Goal: Transaction & Acquisition: Book appointment/travel/reservation

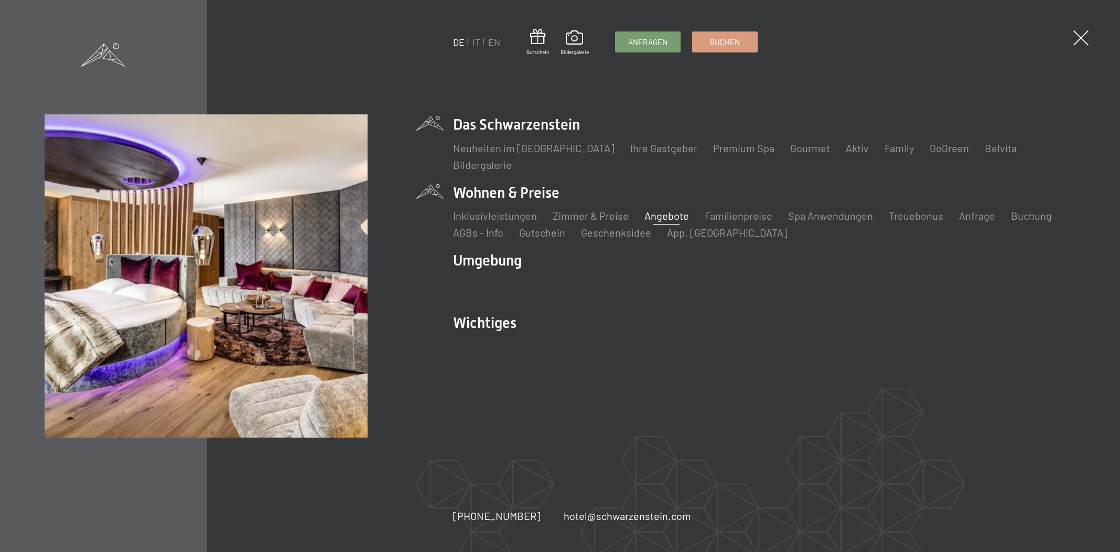
click at [656, 212] on link "Angebote" at bounding box center [667, 215] width 45 height 13
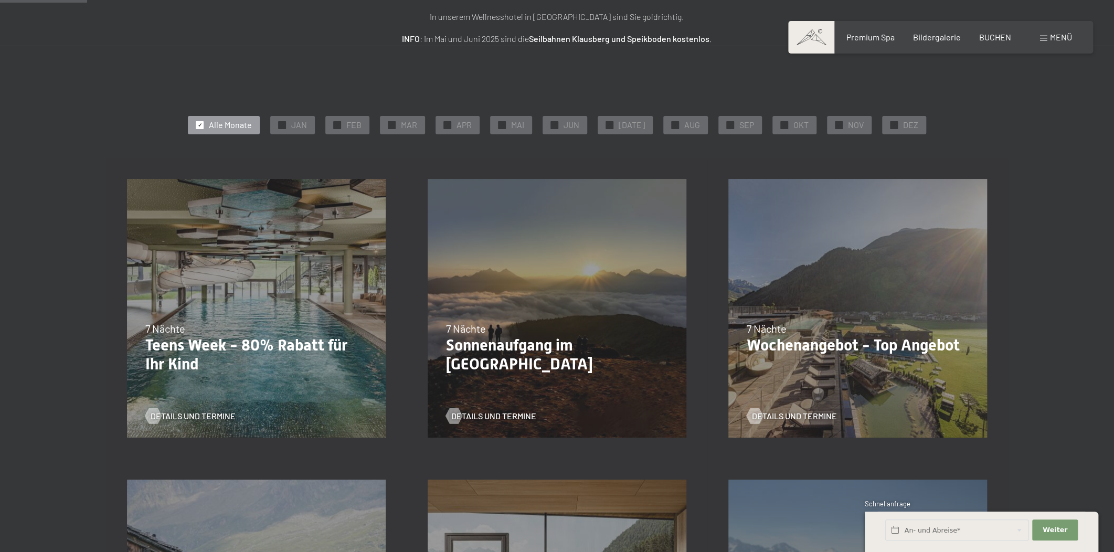
scroll to position [158, 0]
click at [892, 123] on div "✓ DEZ" at bounding box center [904, 126] width 44 height 18
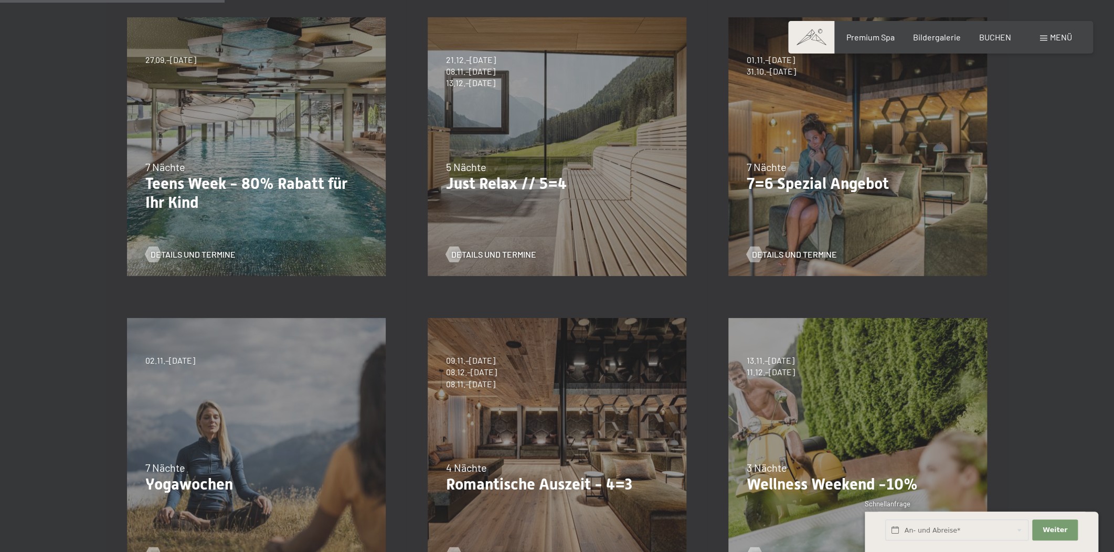
scroll to position [397, 0]
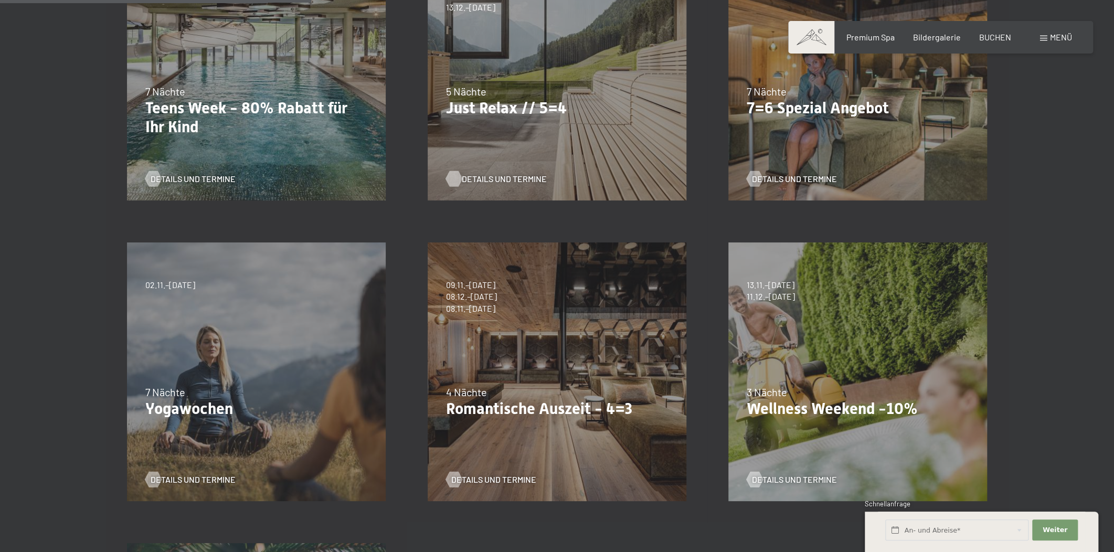
click at [514, 177] on span "Details und Termine" at bounding box center [504, 179] width 85 height 12
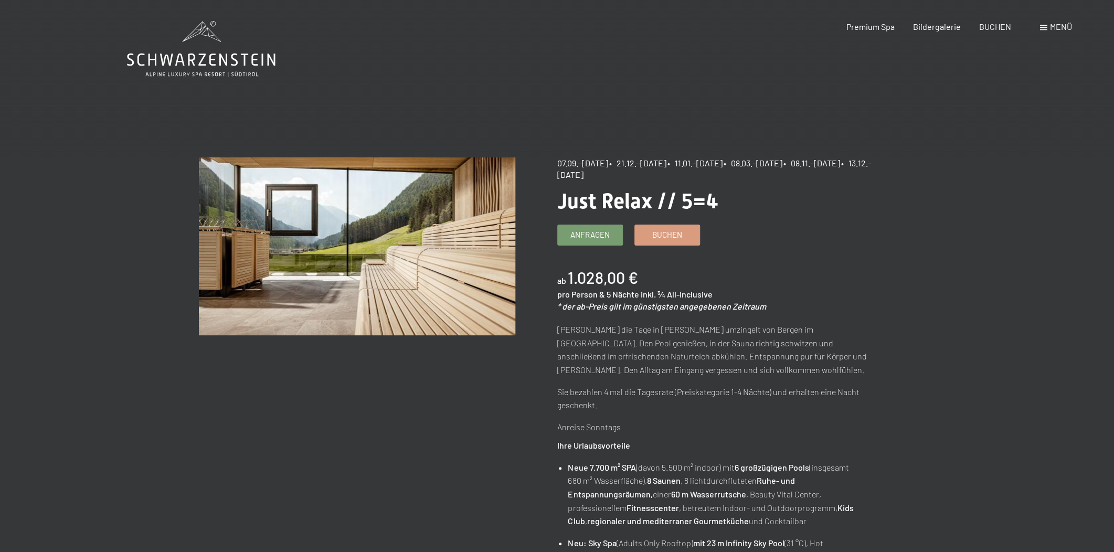
drag, startPoint x: 648, startPoint y: 174, endPoint x: 723, endPoint y: 174, distance: 75.0
click at [722, 174] on div "07.09.–03.10.2025 • 21.12.–26.12.2025 • 11.01.–23.01.2026 • 08.03.–27.03.2026 •…" at bounding box center [715, 169] width 316 height 24
click at [723, 174] on div "07.09.–03.10.2025 • 21.12.–26.12.2025 • 11.01.–23.01.2026 • 08.03.–27.03.2026 •…" at bounding box center [715, 169] width 316 height 24
drag, startPoint x: 659, startPoint y: 173, endPoint x: 642, endPoint y: 170, distance: 16.9
click at [658, 172] on span "• 13.12.–25.12.2026" at bounding box center [714, 169] width 314 height 22
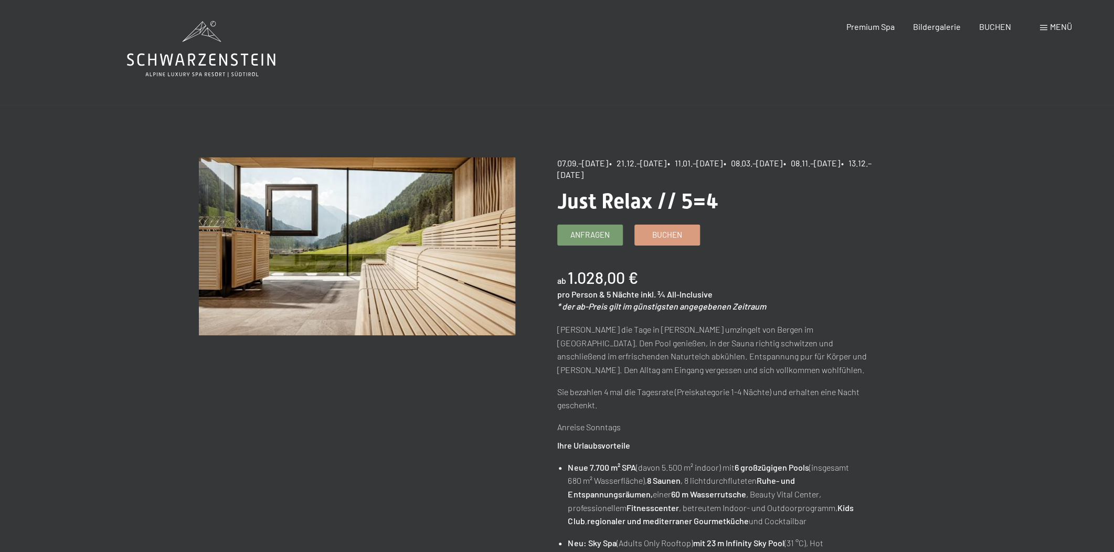
click at [634, 163] on span "• 21.12.–26.12.2025" at bounding box center [637, 163] width 57 height 10
click at [573, 162] on span "07.09.–[DATE]" at bounding box center [582, 163] width 51 height 10
drag, startPoint x: 529, startPoint y: 161, endPoint x: 589, endPoint y: 161, distance: 59.3
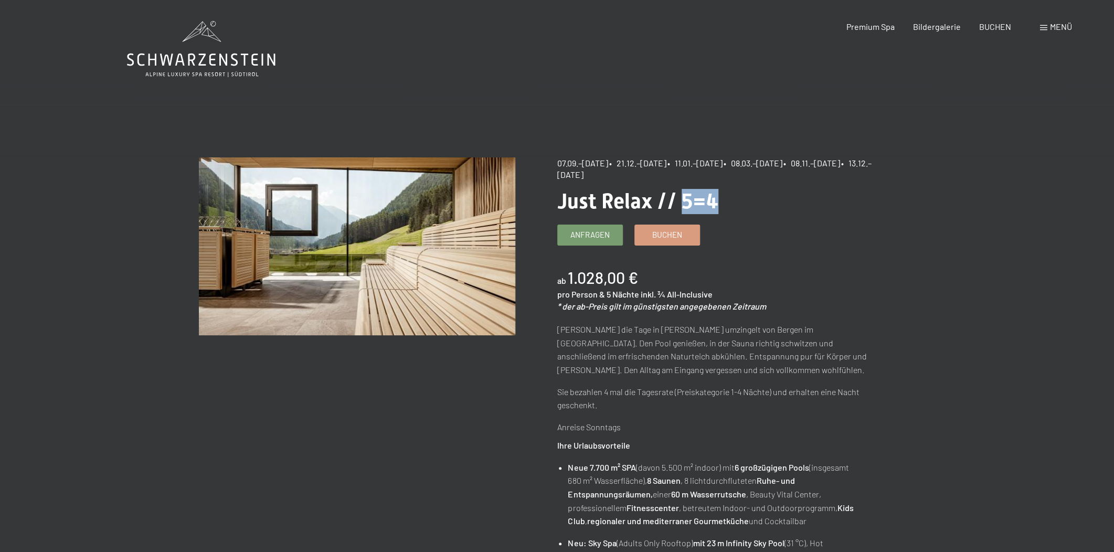
drag, startPoint x: 678, startPoint y: 197, endPoint x: 729, endPoint y: 203, distance: 50.7
click at [729, 202] on h1 "Just Relax // 5=4" at bounding box center [715, 201] width 316 height 25
click at [729, 203] on h1 "Just Relax // 5=4" at bounding box center [715, 201] width 316 height 25
drag, startPoint x: 557, startPoint y: 161, endPoint x: 644, endPoint y: 164, distance: 87.7
click at [644, 164] on div "07.09.–03.10.2025 • 21.12.–26.12.2025 • 11.01.–23.01.2026 • 08.03.–27.03.2026 •…" at bounding box center [715, 169] width 316 height 24
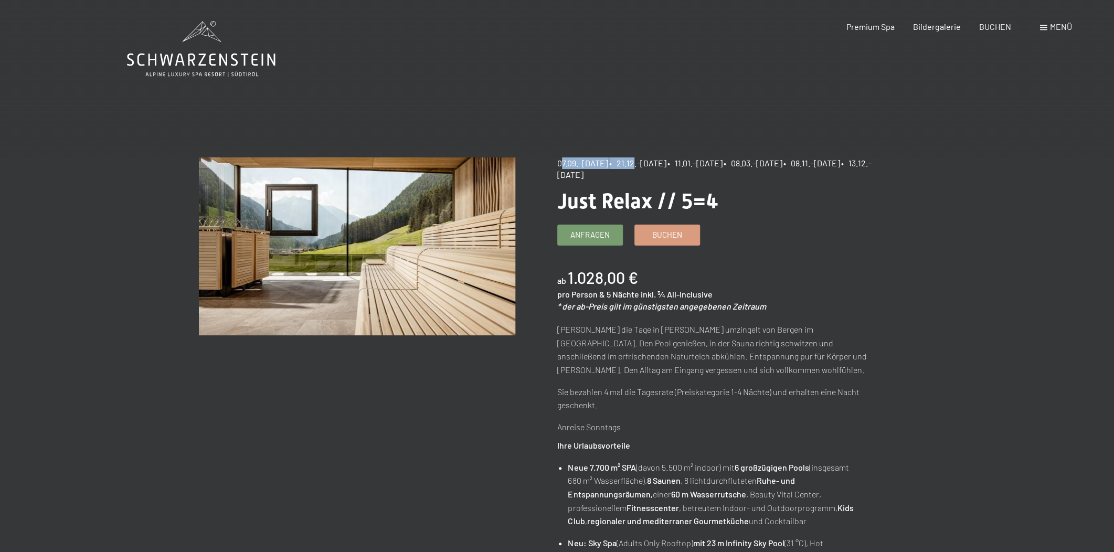
click at [644, 164] on span "• 21.12.–26.12.2025" at bounding box center [637, 163] width 57 height 10
drag, startPoint x: 557, startPoint y: 162, endPoint x: 591, endPoint y: 162, distance: 34.1
click at [591, 162] on span "07.09.–[DATE]" at bounding box center [582, 163] width 51 height 10
drag, startPoint x: 584, startPoint y: 161, endPoint x: 616, endPoint y: 161, distance: 31.5
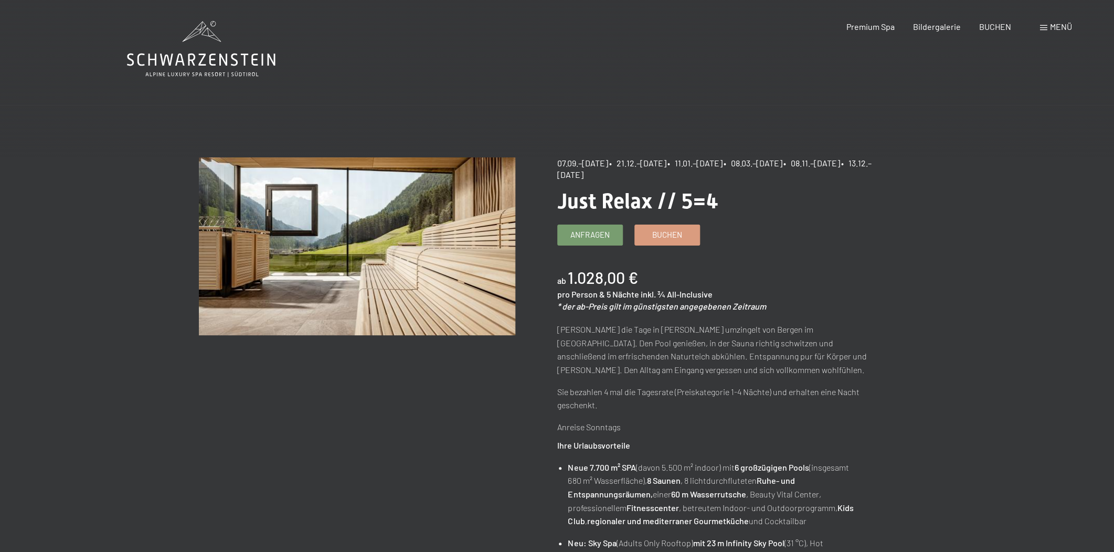
click at [608, 161] on span "07.09.–[DATE]" at bounding box center [582, 163] width 51 height 10
click at [624, 161] on span "• 21.12.–26.12.2025" at bounding box center [637, 163] width 57 height 10
drag, startPoint x: 633, startPoint y: 161, endPoint x: 691, endPoint y: 159, distance: 58.2
click at [666, 159] on span "• 21.12.–26.12.2025" at bounding box center [637, 163] width 57 height 10
click at [701, 159] on span "• 11.01.–23.01.2026" at bounding box center [694, 163] width 55 height 10
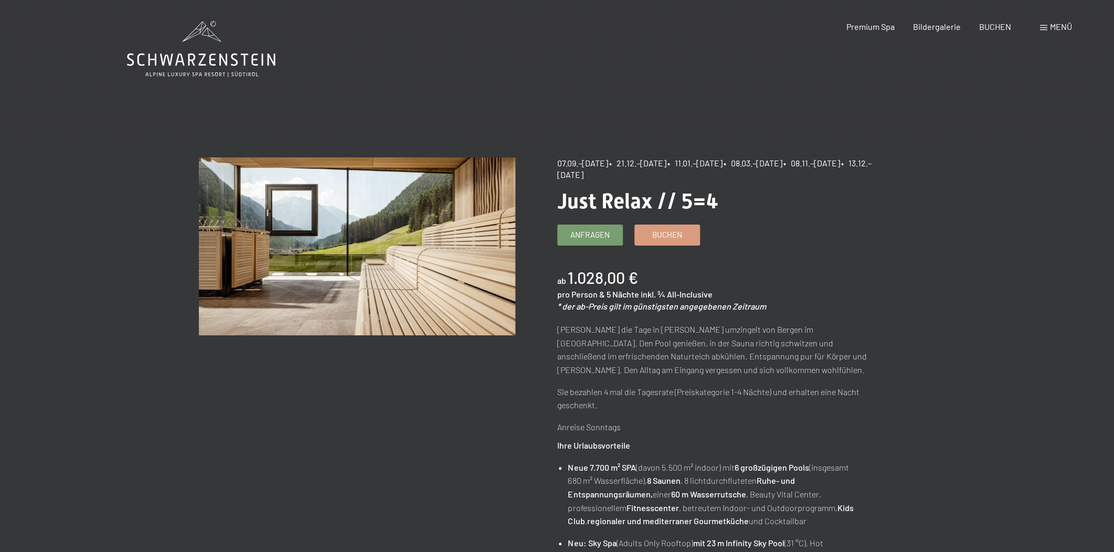
drag, startPoint x: 633, startPoint y: 174, endPoint x: 711, endPoint y: 177, distance: 78.2
click at [711, 177] on div "07.09.–03.10.2025 • 21.12.–26.12.2025 • 11.01.–23.01.2026 • 08.03.–27.03.2026 •…" at bounding box center [715, 169] width 316 height 24
drag, startPoint x: 633, startPoint y: 174, endPoint x: 713, endPoint y: 174, distance: 80.8
click at [713, 174] on div "07.09.–03.10.2025 • 21.12.–26.12.2025 • 11.01.–23.01.2026 • 08.03.–27.03.2026 •…" at bounding box center [715, 169] width 316 height 24
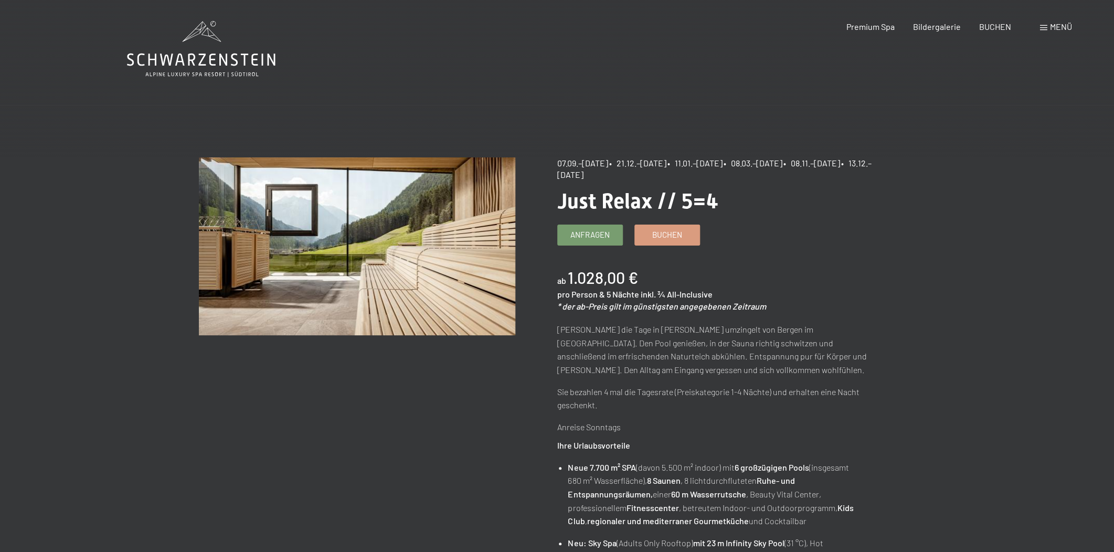
click at [713, 174] on div "07.09.–03.10.2025 • 21.12.–26.12.2025 • 11.01.–23.01.2026 • 08.03.–27.03.2026 •…" at bounding box center [715, 169] width 316 height 24
click at [1062, 27] on span "Menü" at bounding box center [1061, 27] width 22 height 10
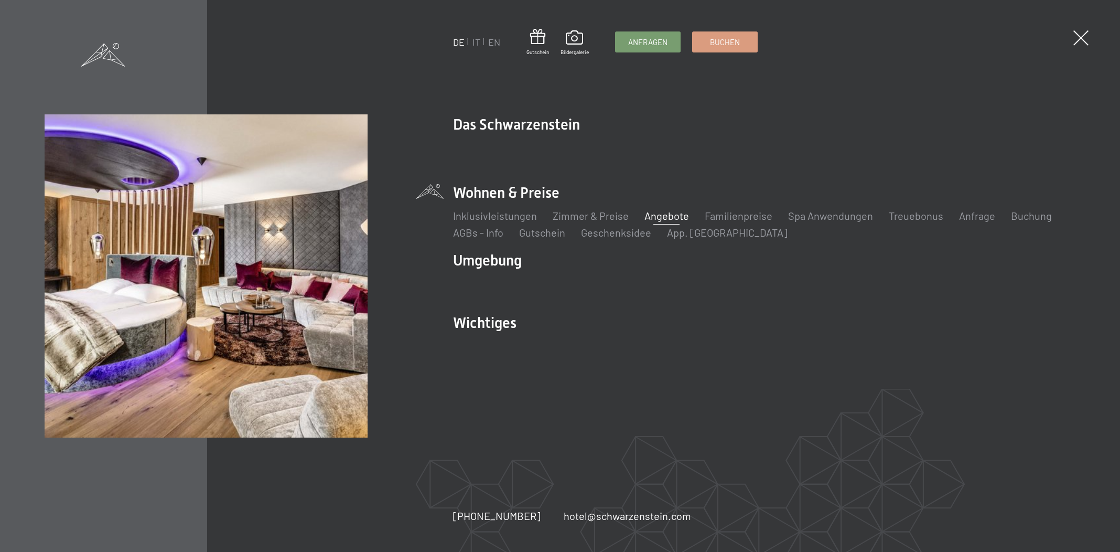
click at [661, 213] on link "Angebote" at bounding box center [667, 215] width 45 height 13
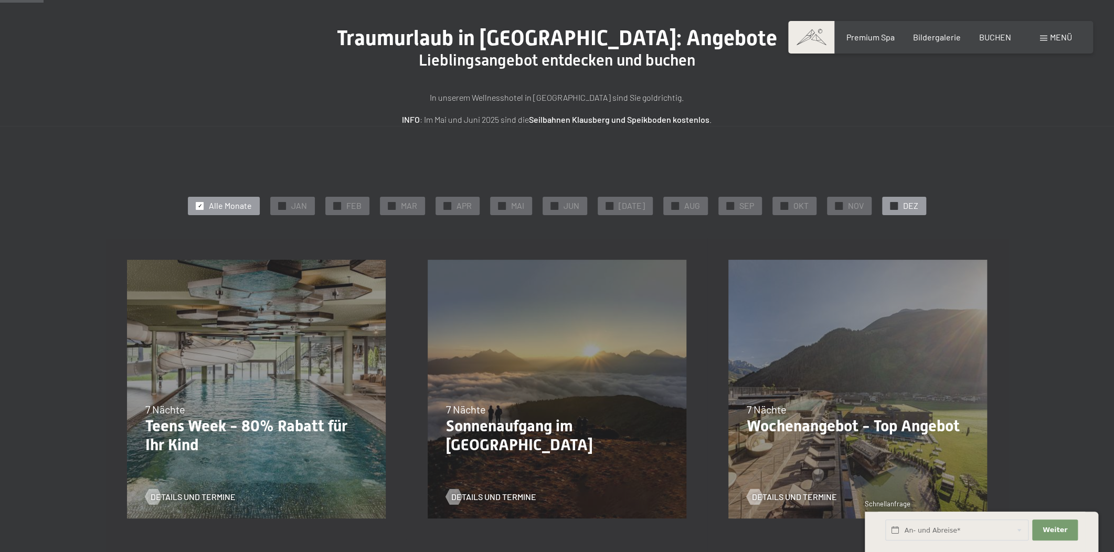
click at [903, 209] on span "DEZ" at bounding box center [910, 206] width 15 height 12
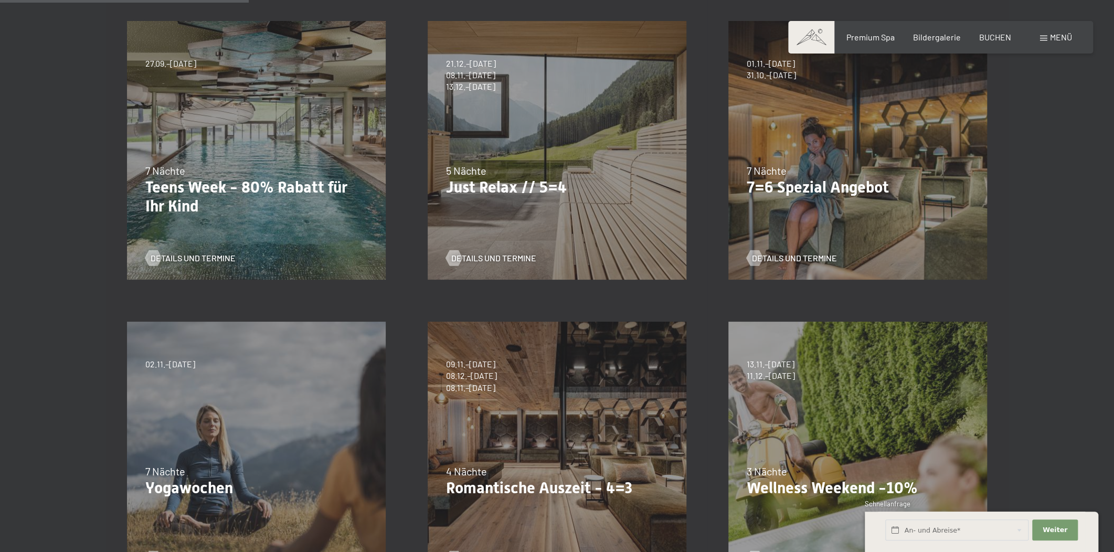
scroll to position [79, 0]
